Goal: Task Accomplishment & Management: Manage account settings

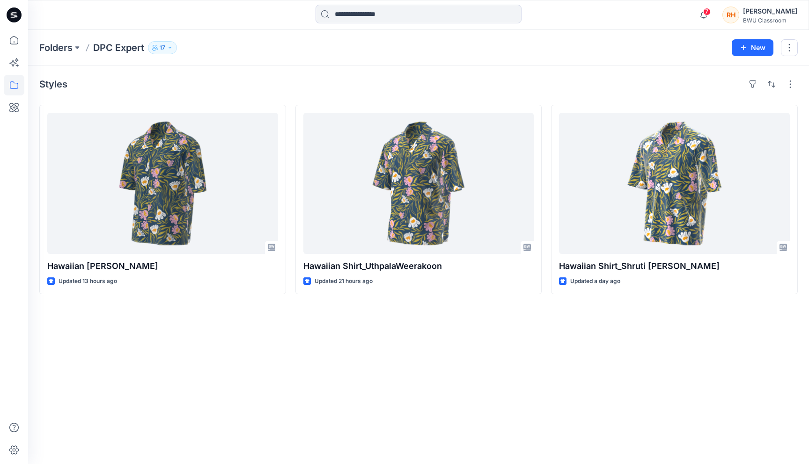
click at [159, 44] on button "17" at bounding box center [162, 47] width 29 height 13
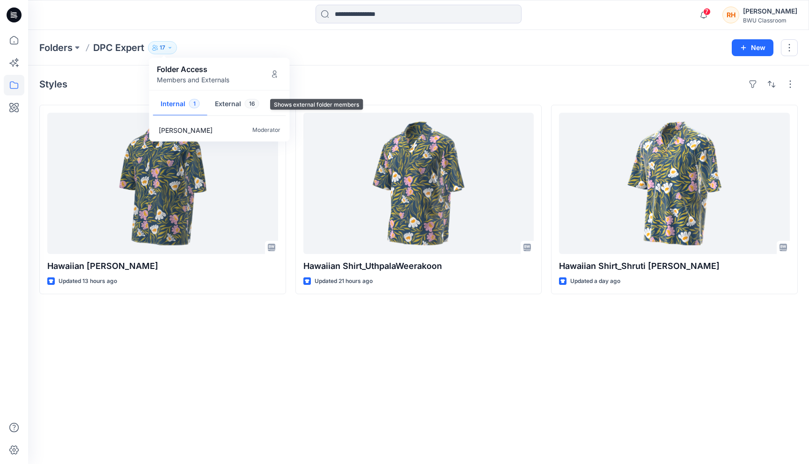
click at [236, 102] on button "External 16" at bounding box center [236, 105] width 59 height 24
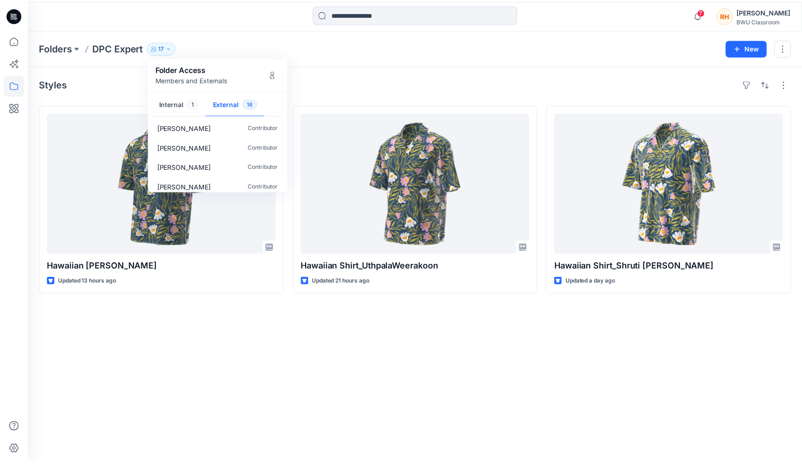
scroll to position [244, 0]
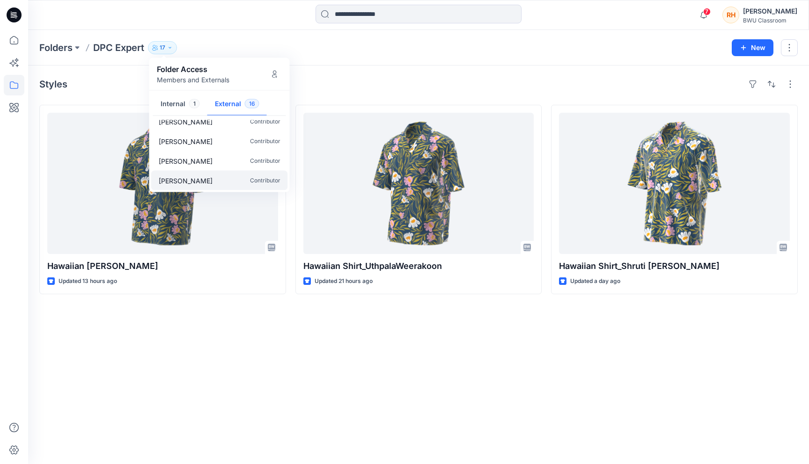
click at [224, 182] on div "[PERSON_NAME] Contributor" at bounding box center [219, 181] width 137 height 20
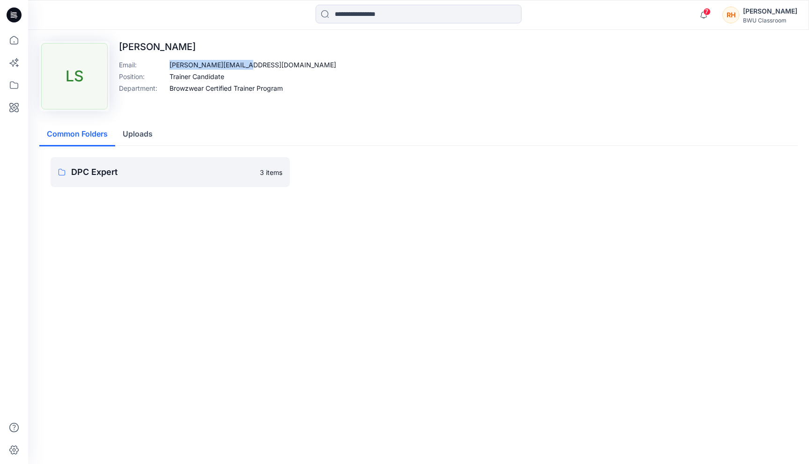
drag, startPoint x: 168, startPoint y: 63, endPoint x: 262, endPoint y: 64, distance: 94.1
click at [262, 64] on div "Email : [PERSON_NAME][EMAIL_ADDRESS][DOMAIN_NAME]" at bounding box center [227, 65] width 217 height 10
click at [751, 15] on div "[PERSON_NAME]" at bounding box center [770, 11] width 54 height 11
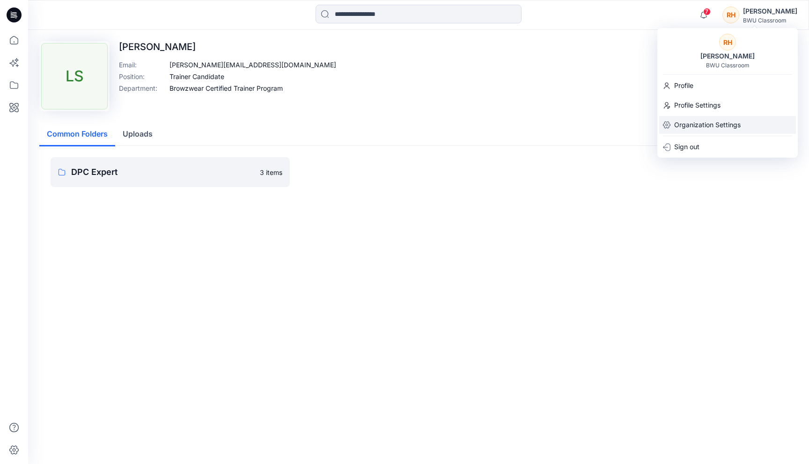
click at [707, 127] on p "Organization Settings" at bounding box center [707, 125] width 66 height 18
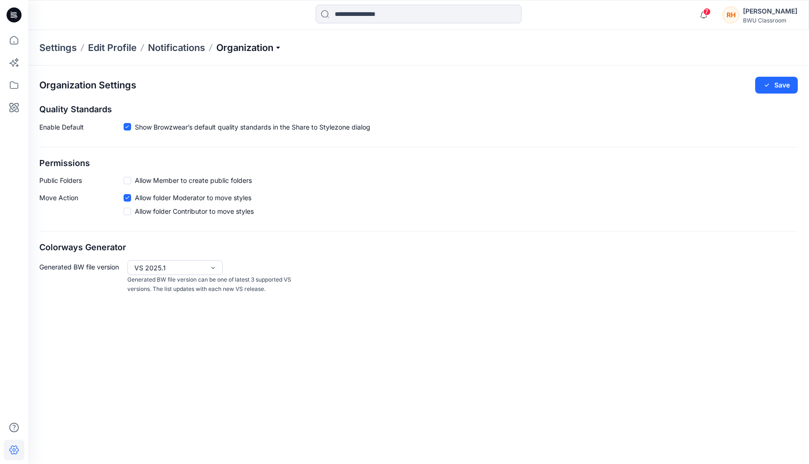
click at [259, 51] on p "Organization" at bounding box center [249, 47] width 66 height 13
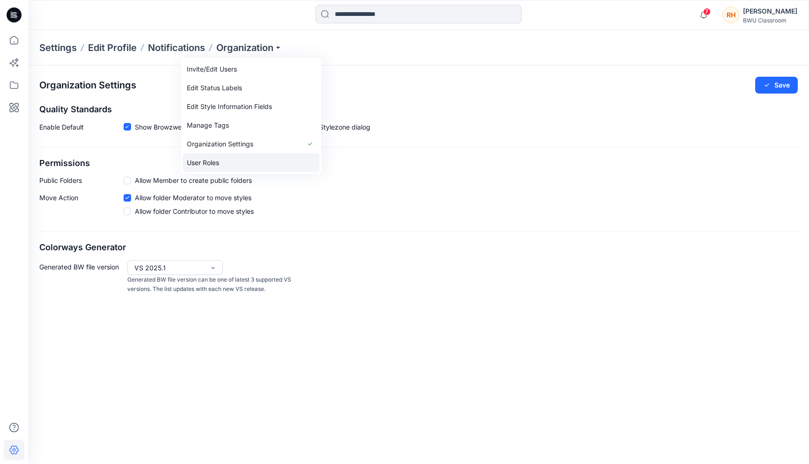
click at [249, 157] on link "User Roles" at bounding box center [251, 162] width 137 height 19
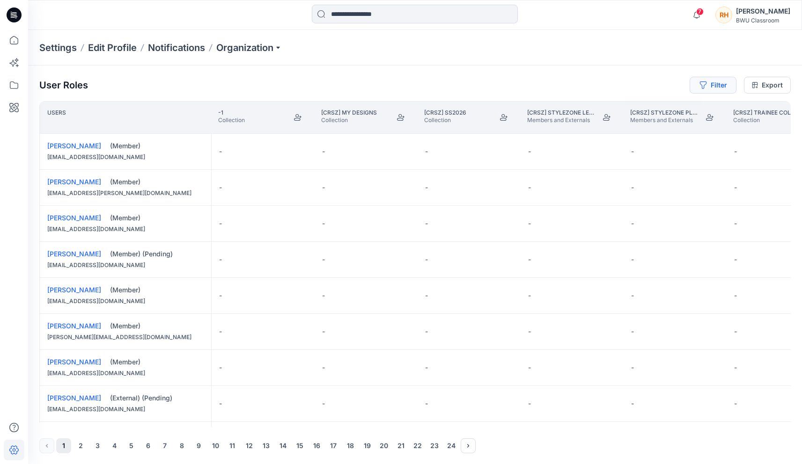
click at [705, 85] on icon "button" at bounding box center [702, 84] width 7 height 7
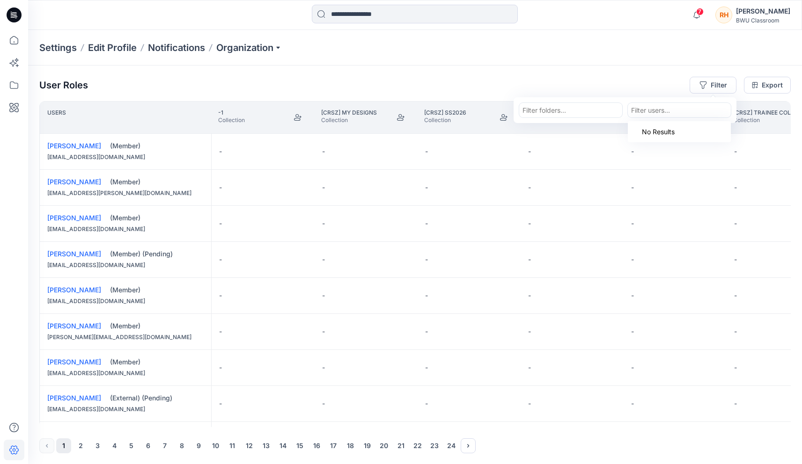
click at [638, 107] on div at bounding box center [679, 110] width 96 height 12
type input "*"
type input "*****"
click at [666, 131] on p "[PERSON_NAME]" at bounding box center [676, 134] width 54 height 12
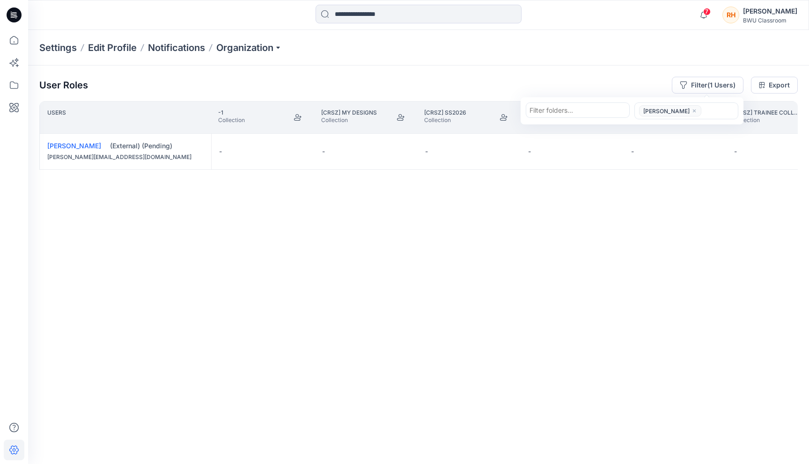
click at [149, 150] on div "(External) (Pending)" at bounding box center [157, 145] width 94 height 9
drag, startPoint x: 106, startPoint y: 149, endPoint x: 160, endPoint y: 149, distance: 54.3
click at [160, 149] on div "[PERSON_NAME] (External) (Pending) [PERSON_NAME][EMAIL_ADDRESS][DOMAIN_NAME]" at bounding box center [125, 152] width 171 height 36
click at [165, 149] on div "(External) (Pending)" at bounding box center [157, 145] width 94 height 9
drag, startPoint x: 183, startPoint y: 149, endPoint x: 101, endPoint y: 148, distance: 82.8
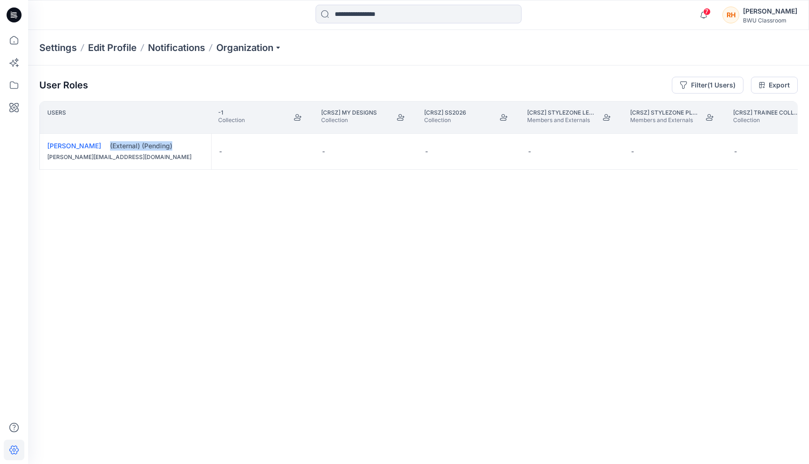
click at [101, 148] on div "[PERSON_NAME] (External) (Pending) [PERSON_NAME][EMAIL_ADDRESS][DOMAIN_NAME]" at bounding box center [125, 152] width 171 height 36
click at [131, 191] on div "Users -1 Collection [CRSZ] My Designs Collection [CRSZ] SS2026 Collection [CRSZ…" at bounding box center [418, 264] width 758 height 326
click at [159, 156] on div "[PERSON_NAME][EMAIL_ADDRESS][DOMAIN_NAME]" at bounding box center [125, 157] width 156 height 9
click at [83, 147] on link "[PERSON_NAME]" at bounding box center [74, 146] width 54 height 8
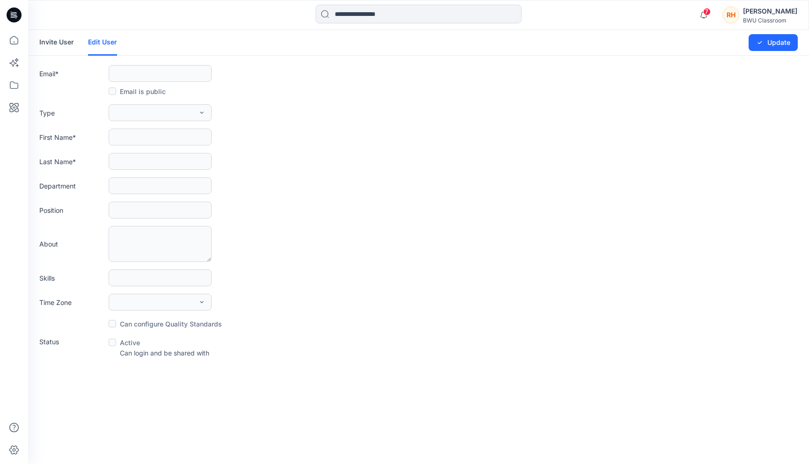
type input "**********"
type input "*****"
type input "*******"
type input "**********"
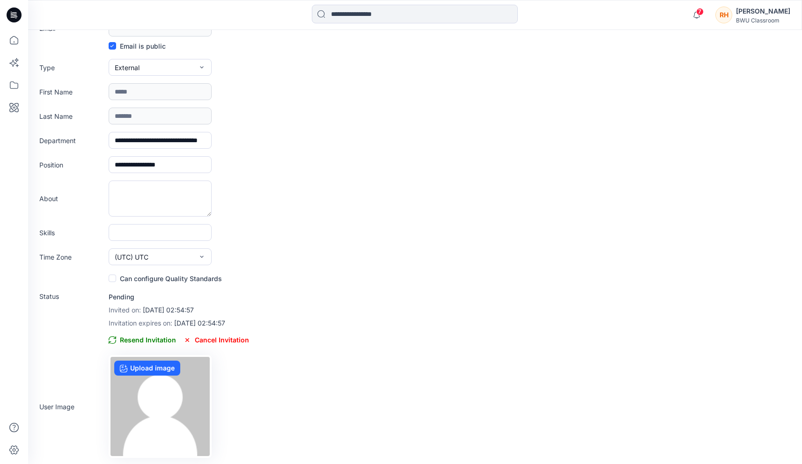
scroll to position [47, 0]
click at [157, 340] on span "Resend Invitation" at bounding box center [142, 338] width 67 height 11
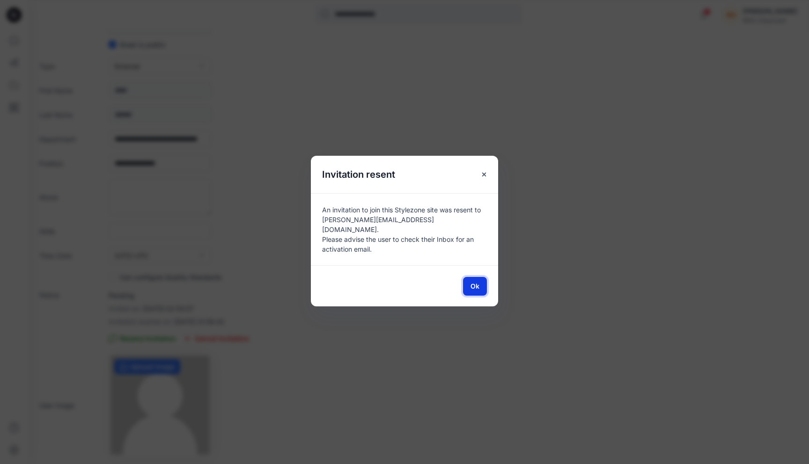
click at [476, 287] on button "Ok" at bounding box center [475, 286] width 24 height 19
